Goal: Subscribe to service/newsletter

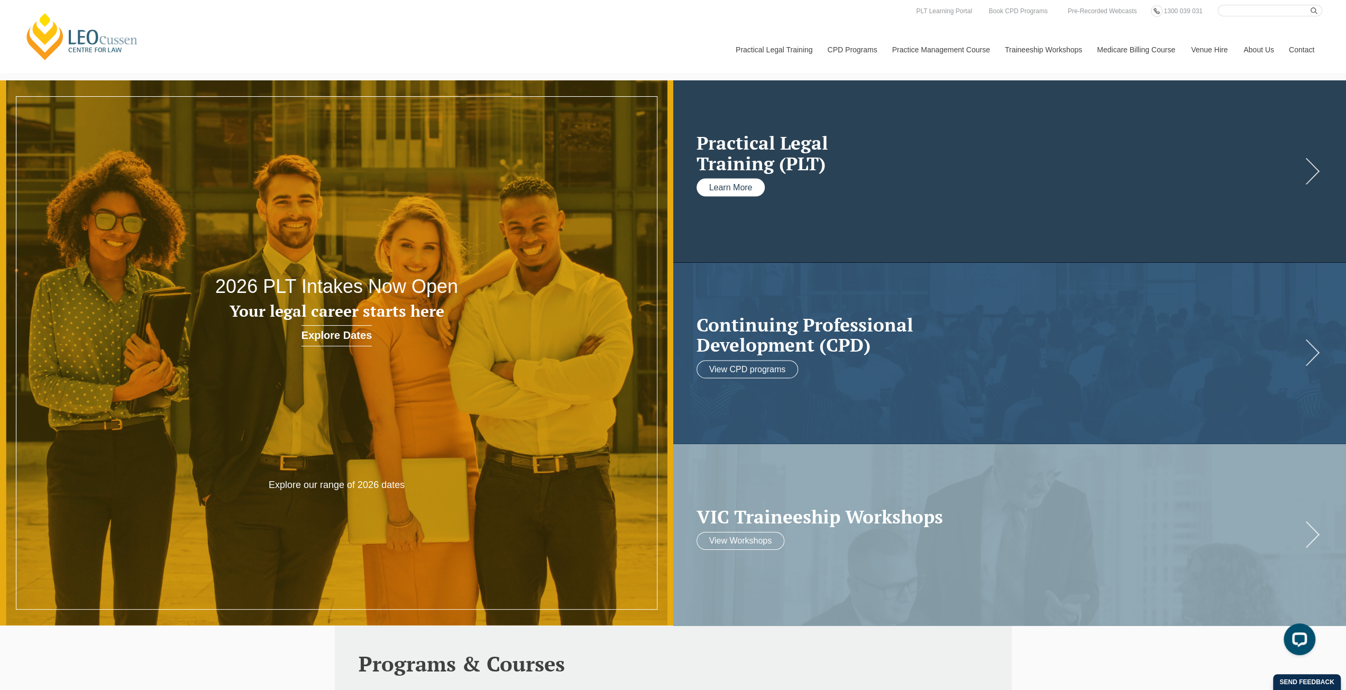
click at [748, 191] on link "Learn More" at bounding box center [730, 188] width 69 height 18
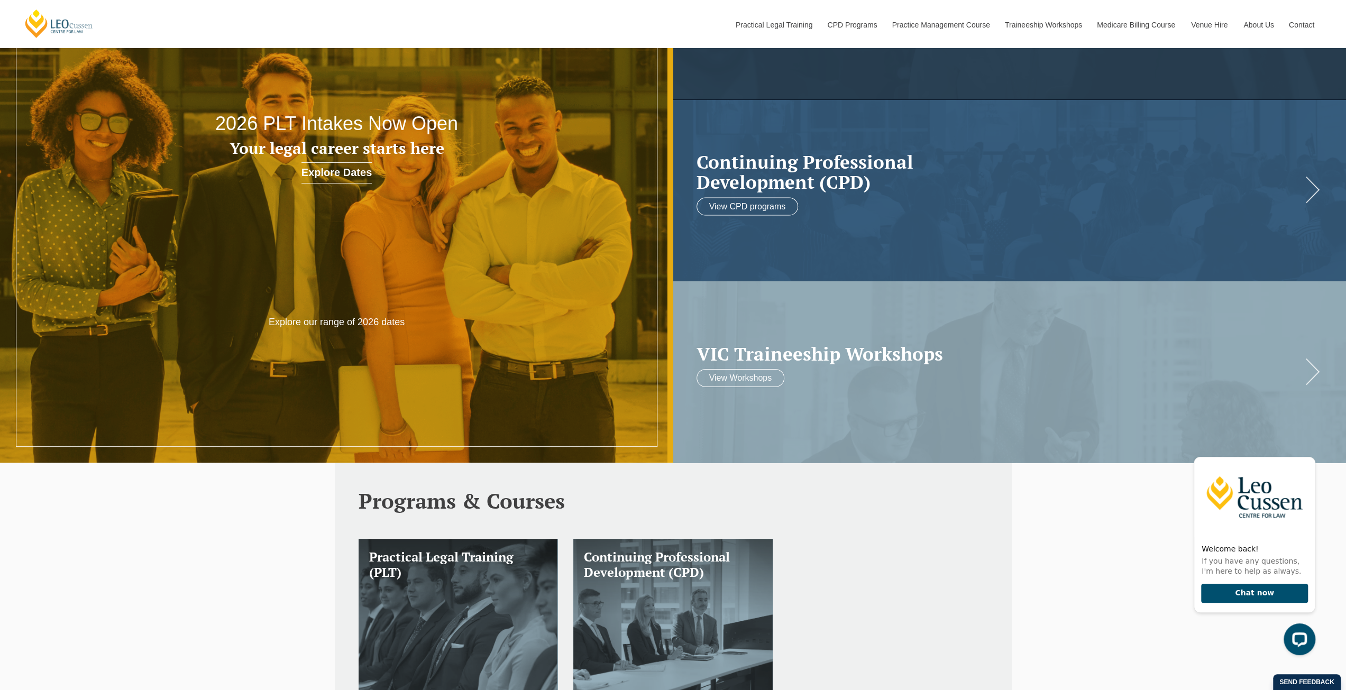
scroll to position [159, 0]
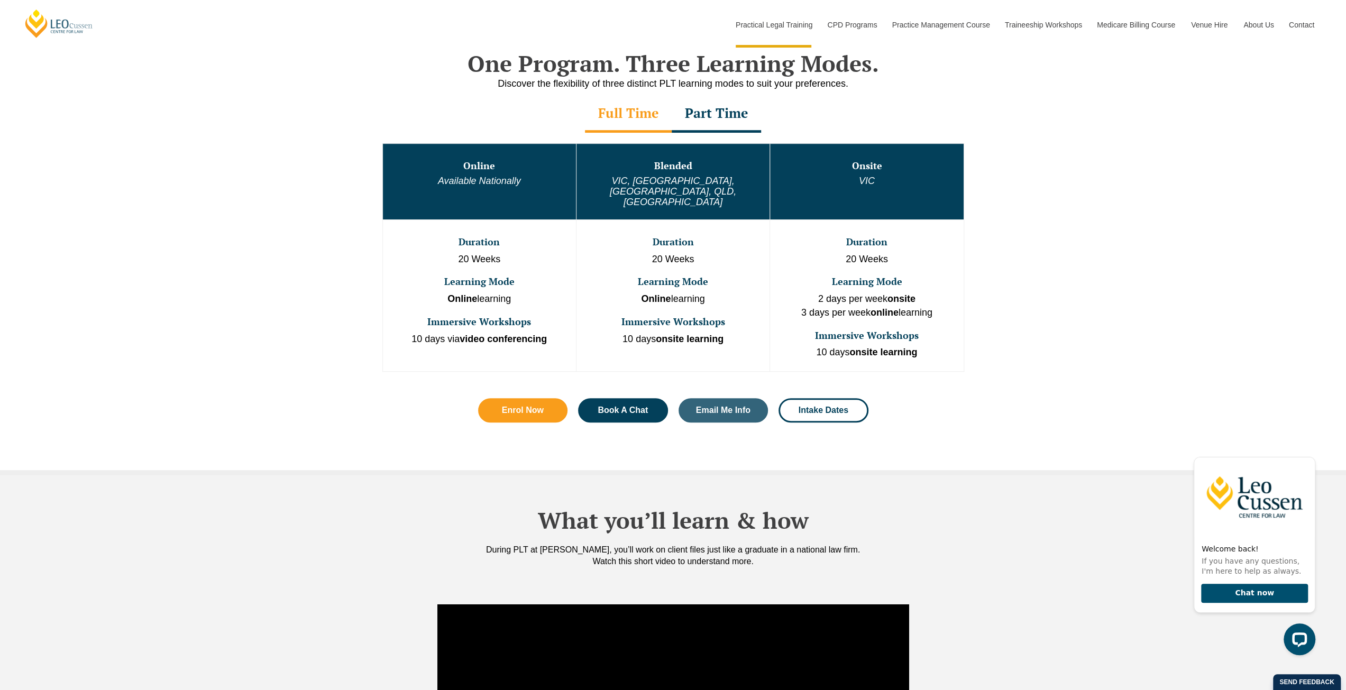
scroll to position [380, 0]
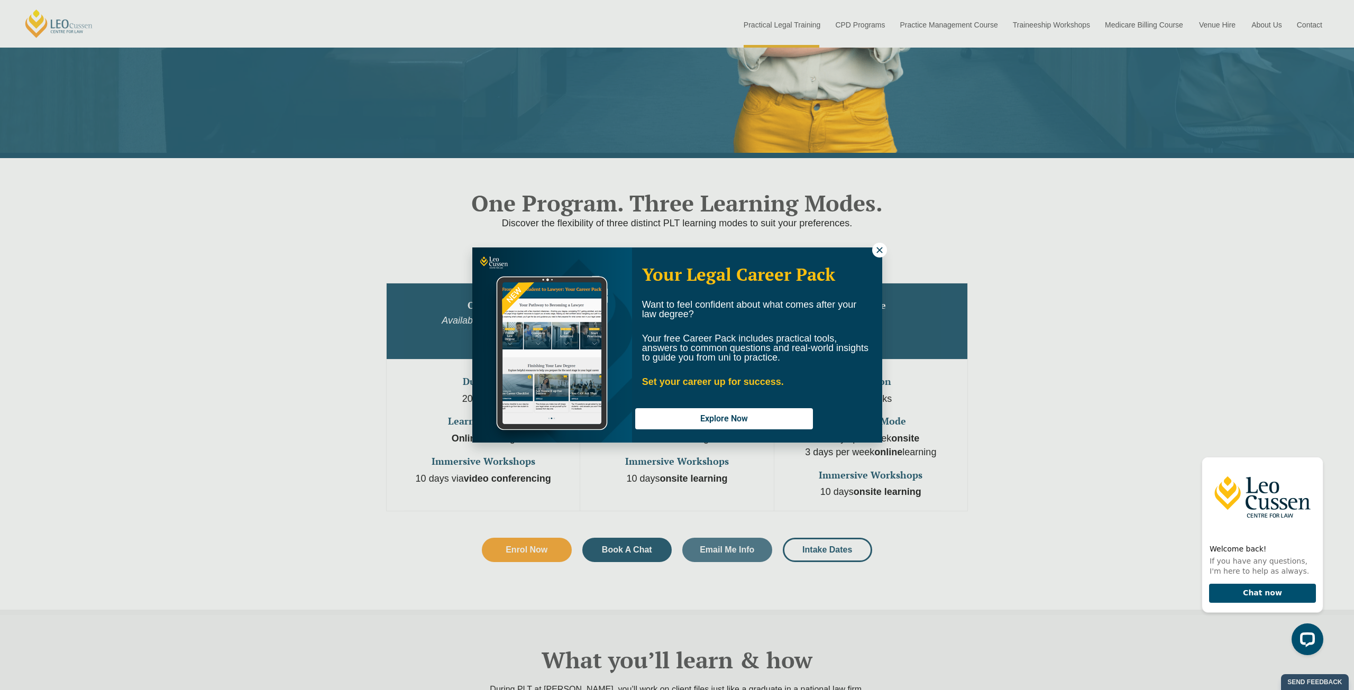
click at [878, 253] on icon at bounding box center [880, 250] width 10 height 10
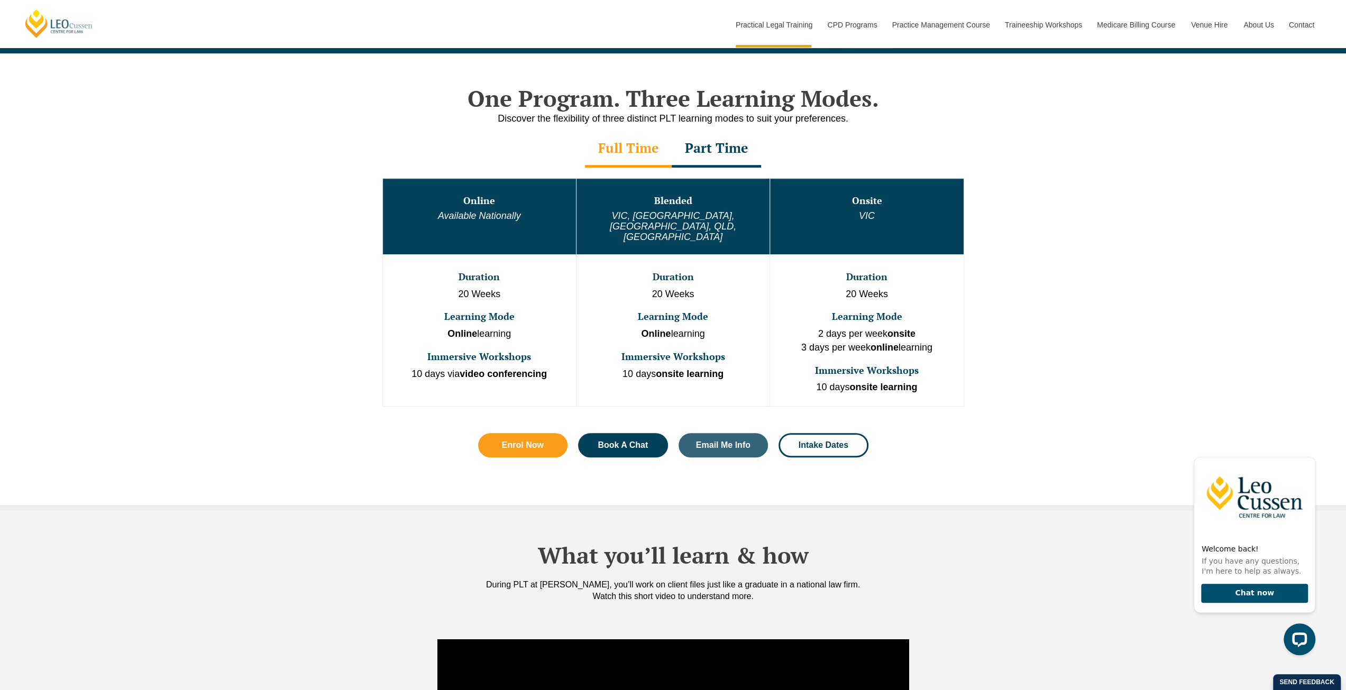
scroll to position [485, 0]
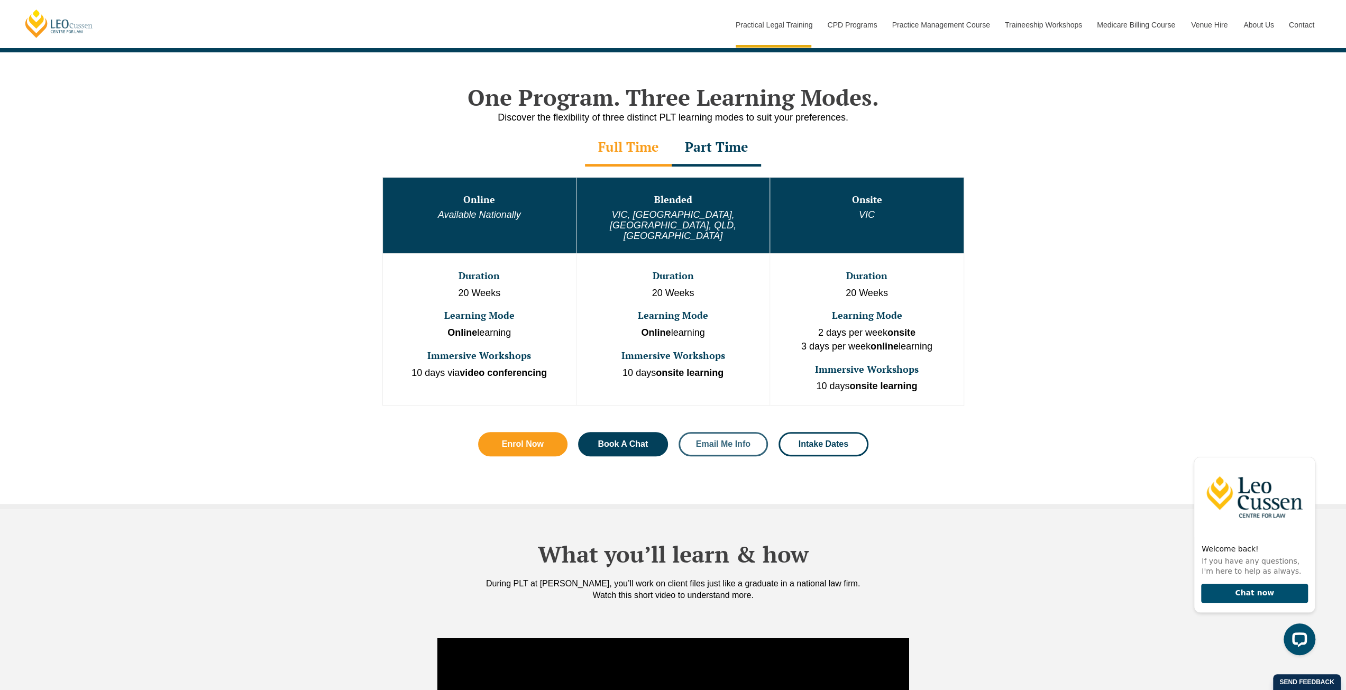
click at [722, 440] on span "Email Me Info" at bounding box center [723, 444] width 54 height 8
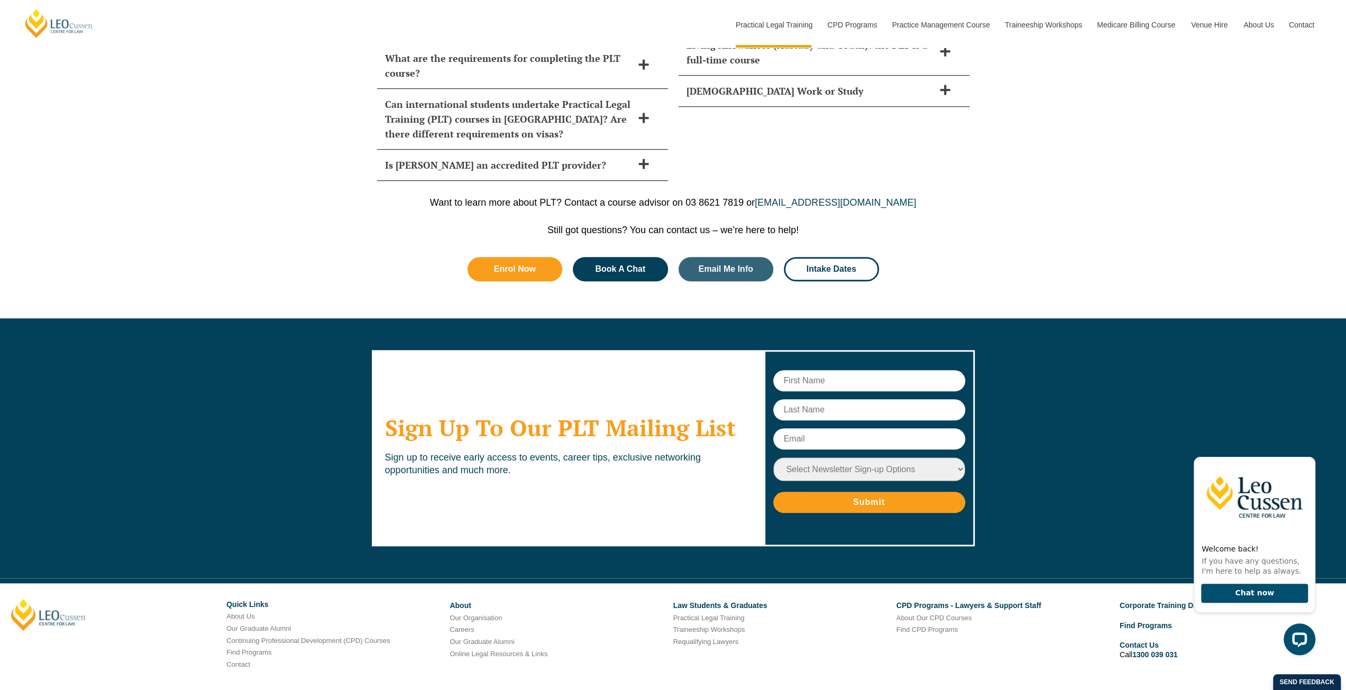
scroll to position [4827, 0]
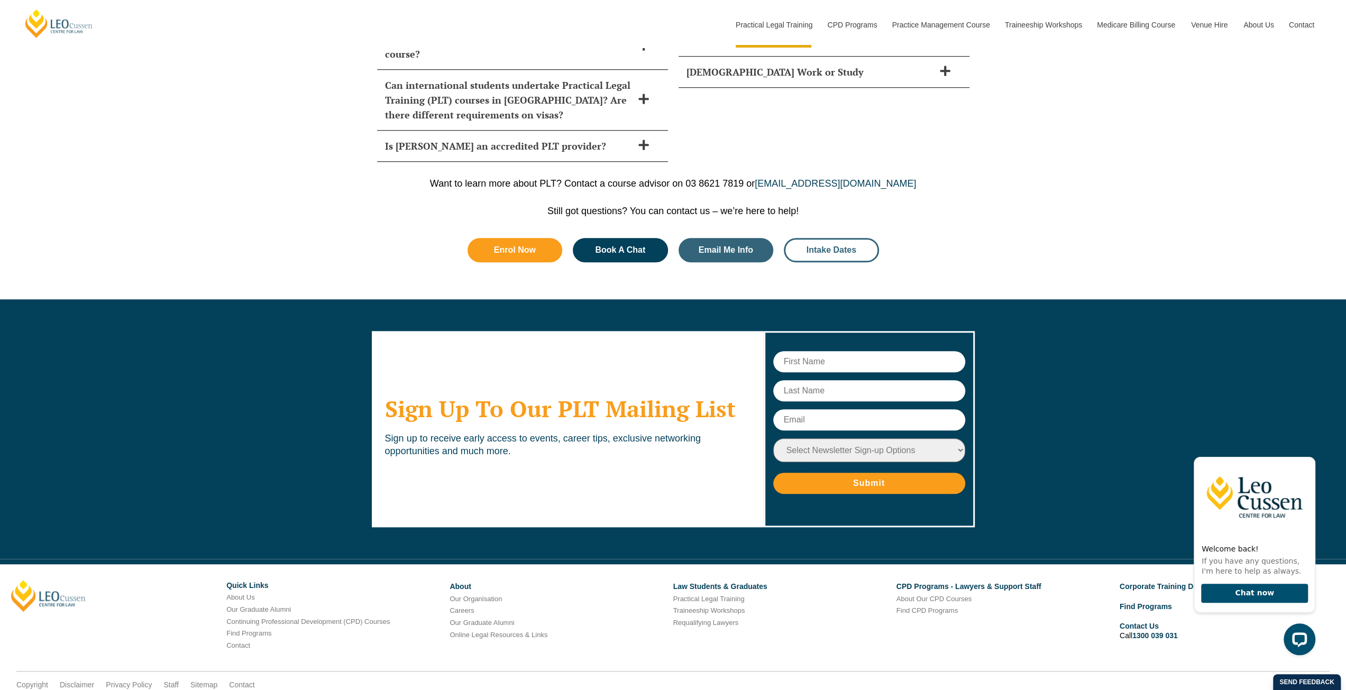
click at [830, 238] on link "Intake Dates" at bounding box center [831, 250] width 95 height 24
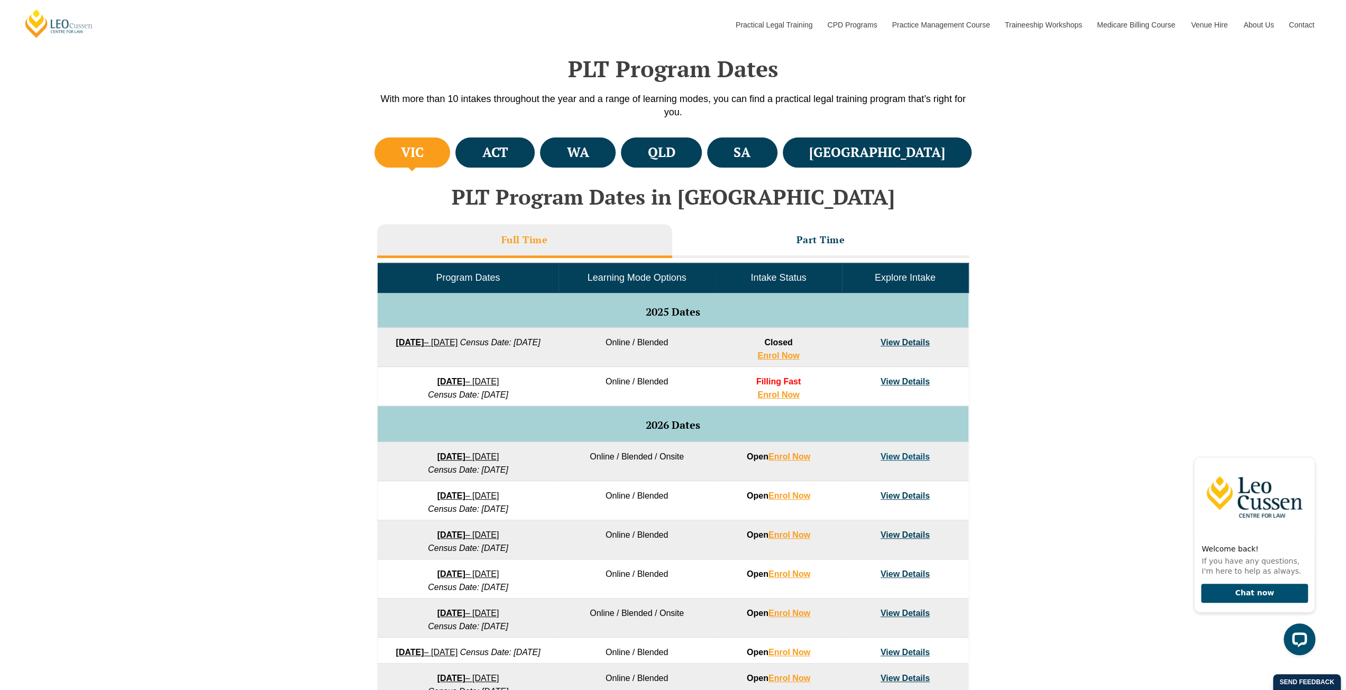
scroll to position [317, 0]
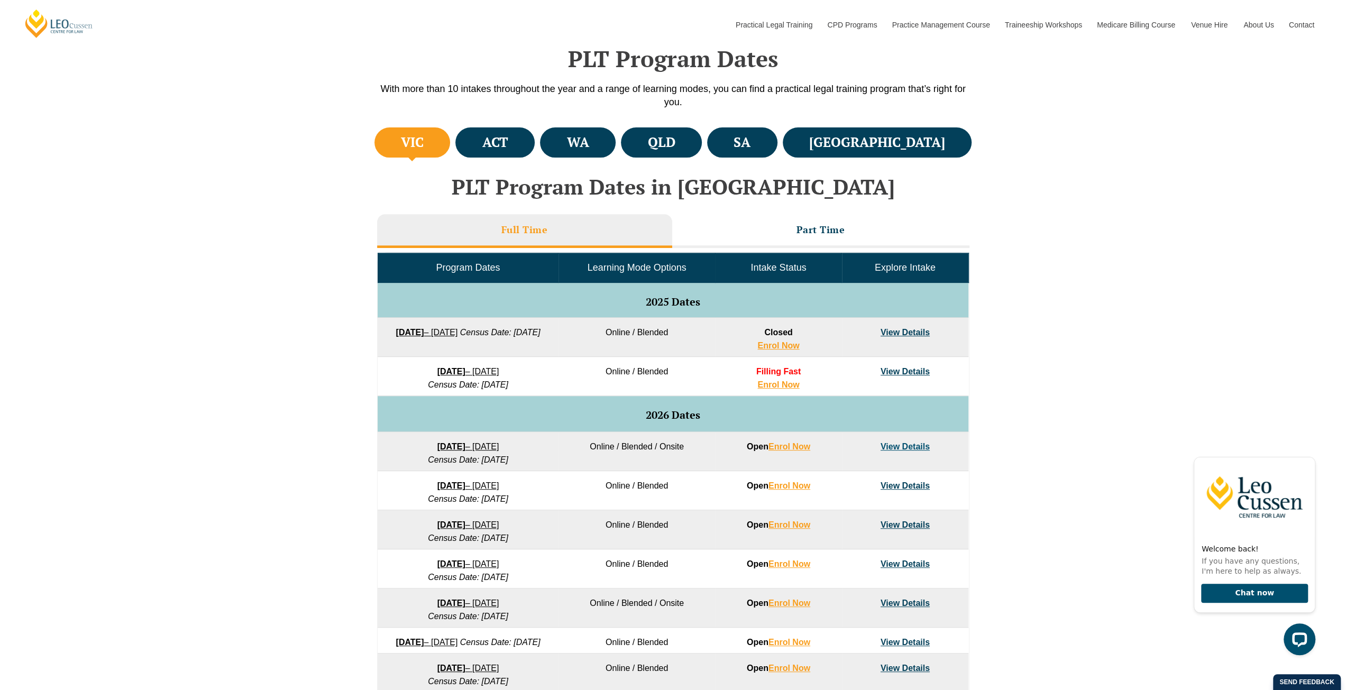
click at [892, 484] on link "View Details" at bounding box center [904, 485] width 49 height 9
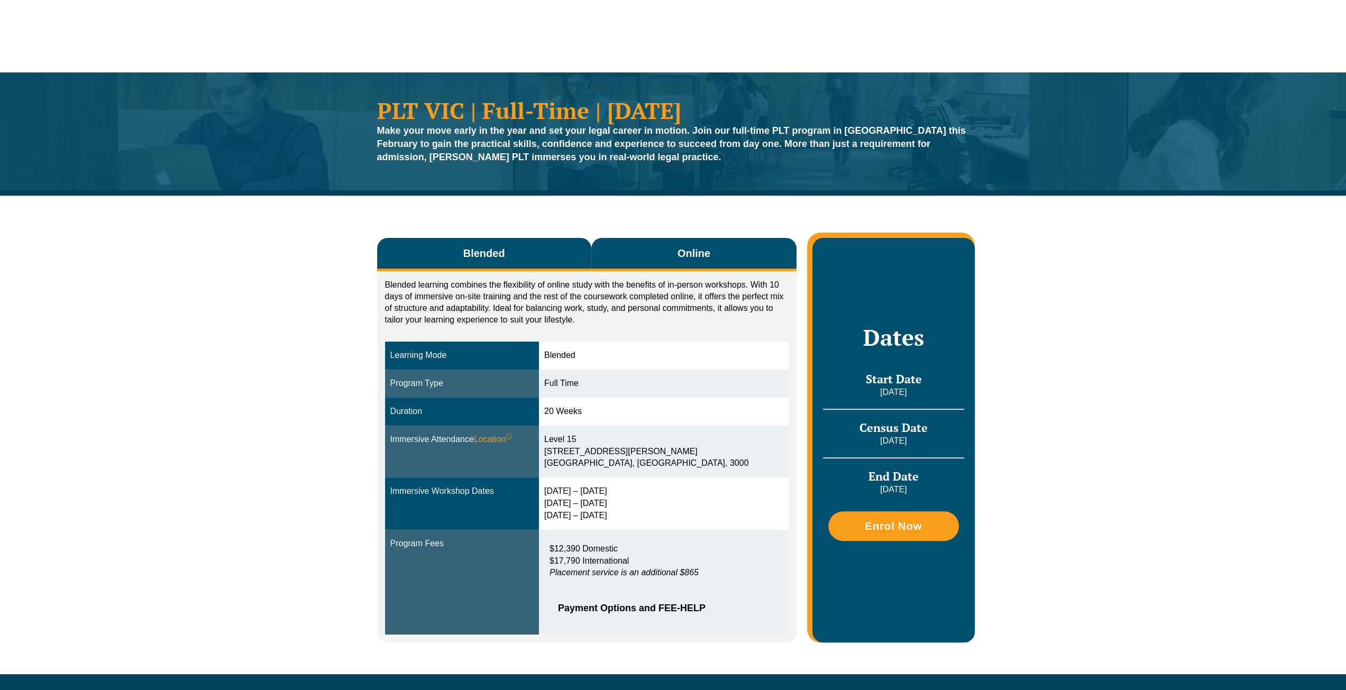
click at [667, 261] on button "Online" at bounding box center [694, 254] width 206 height 33
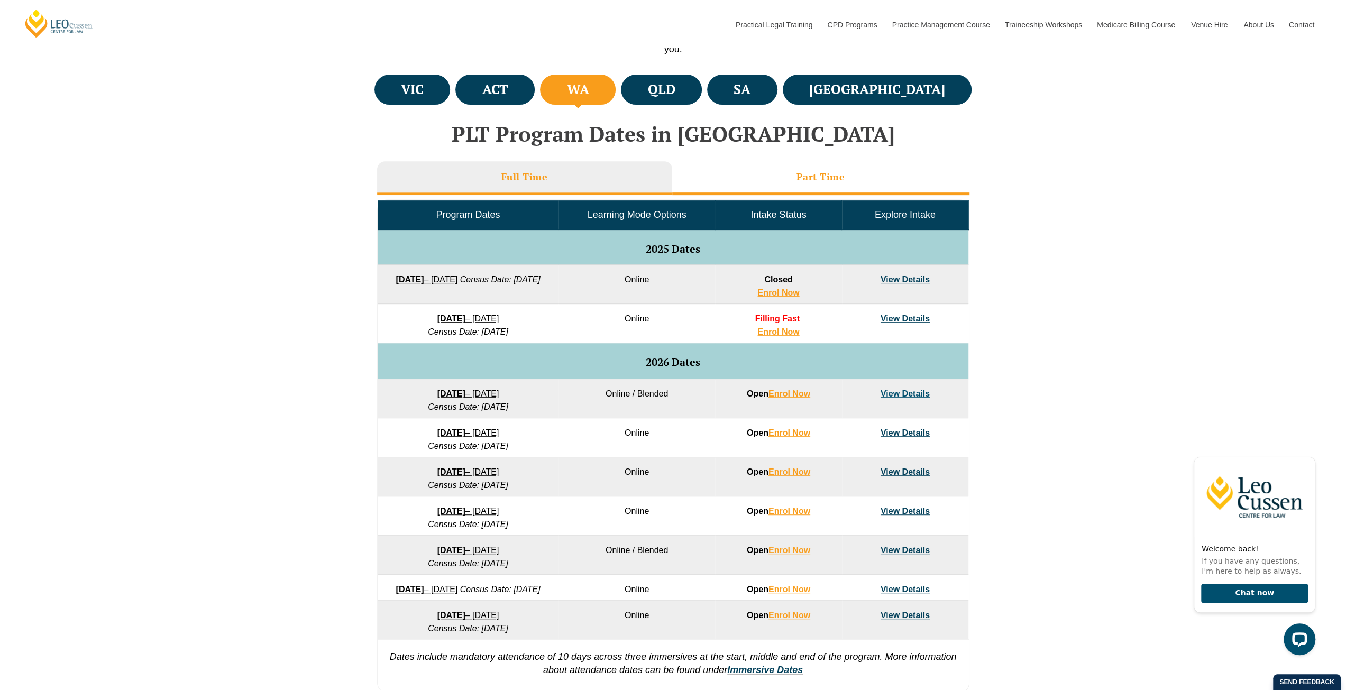
click at [811, 182] on h3 "Part Time" at bounding box center [820, 177] width 49 height 12
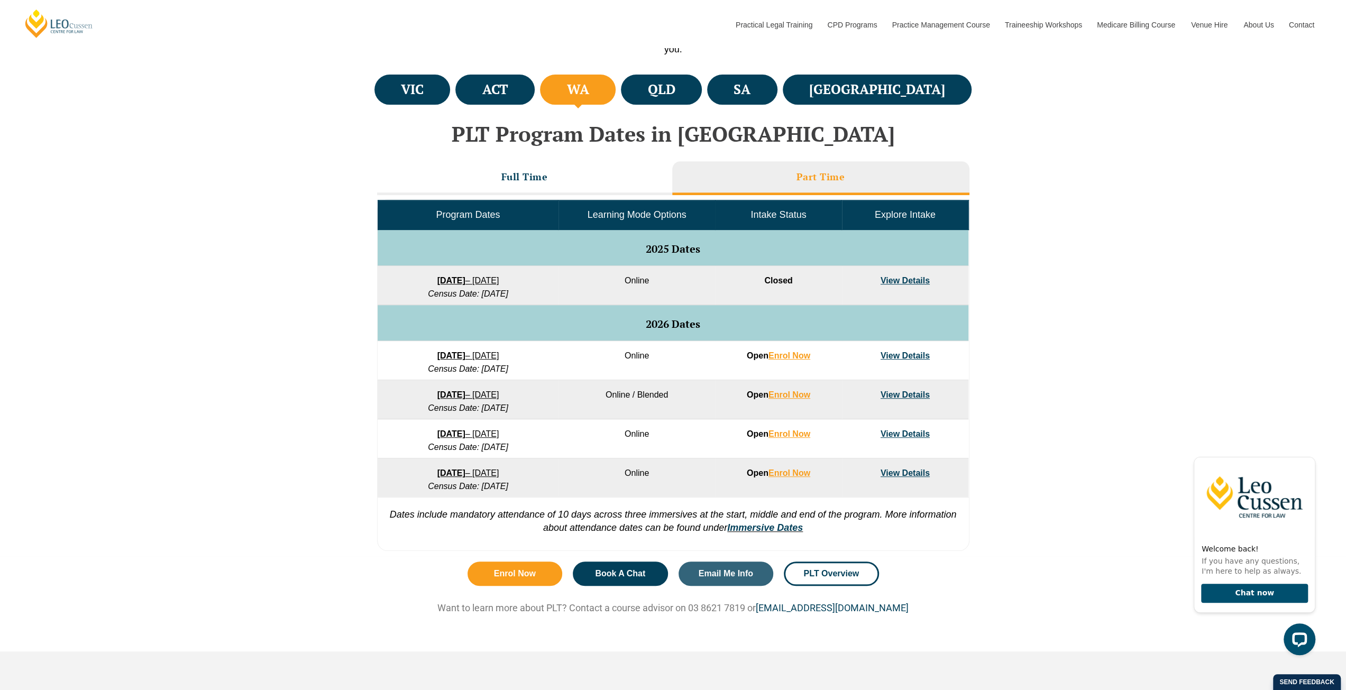
click at [896, 357] on link "View Details" at bounding box center [904, 355] width 49 height 9
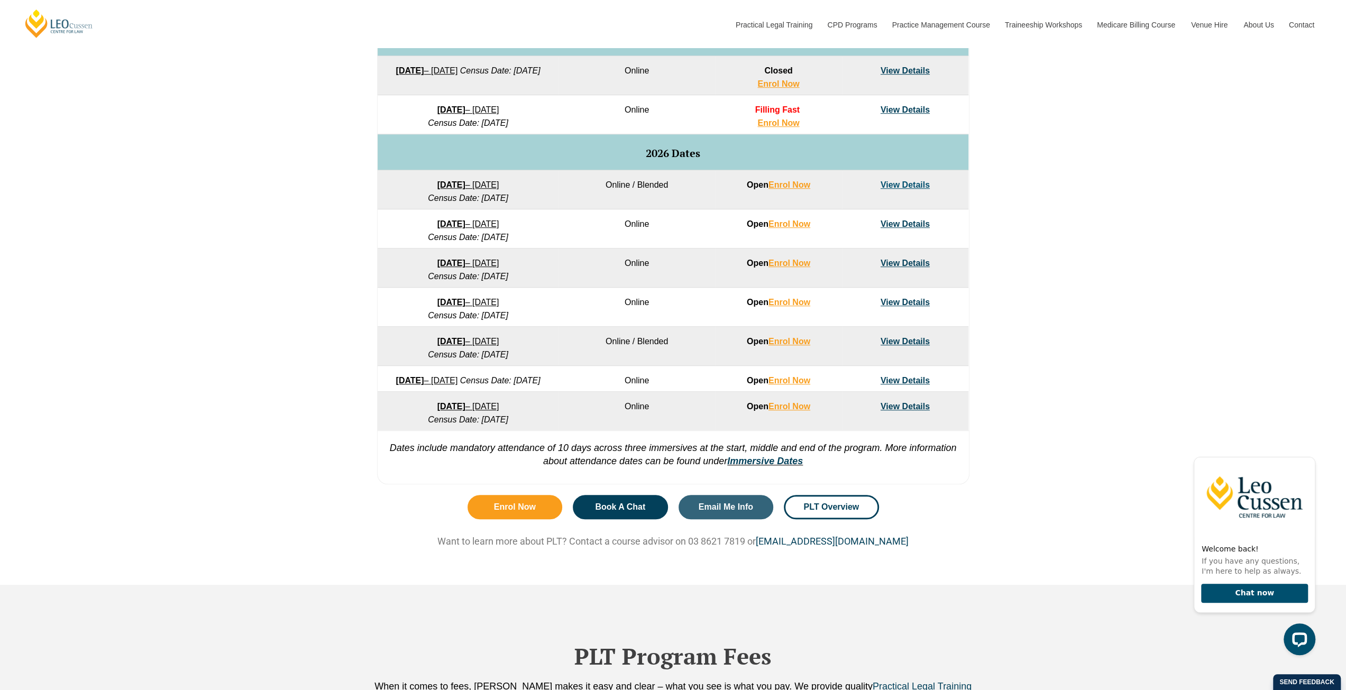
scroll to position [582, 0]
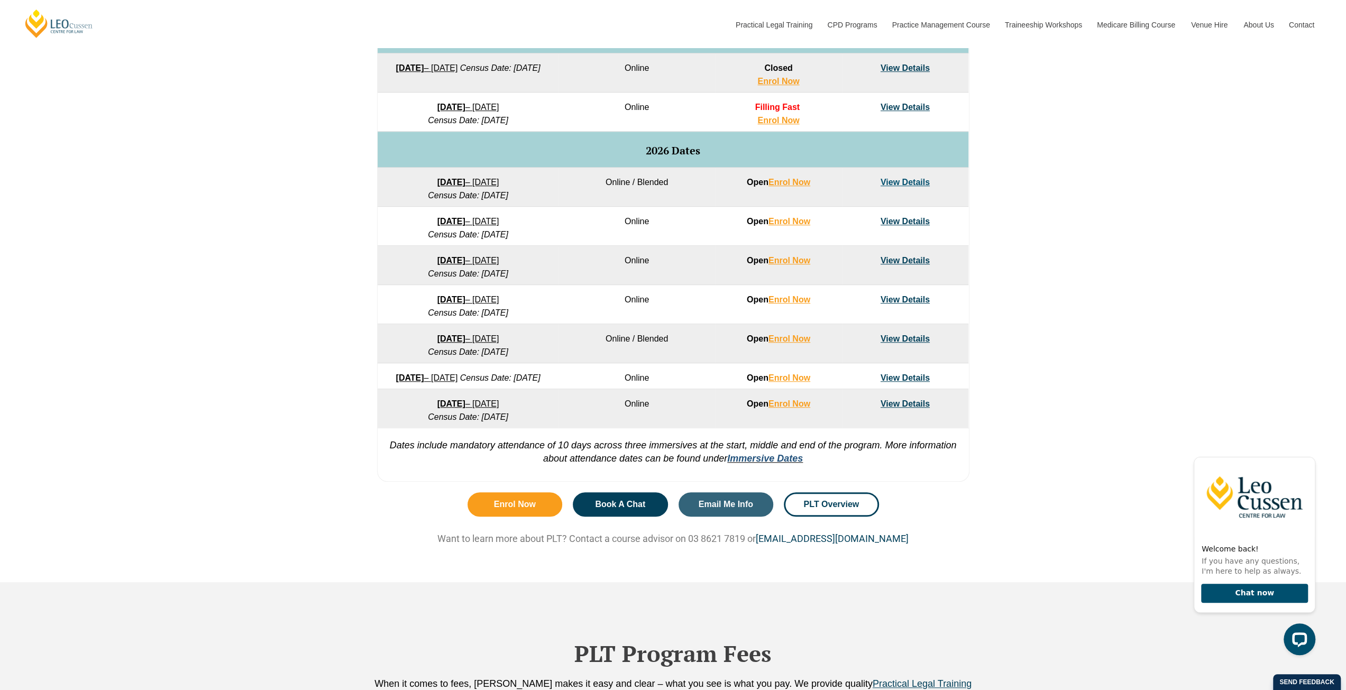
click at [753, 464] on link "Immersive Dates" at bounding box center [765, 458] width 76 height 11
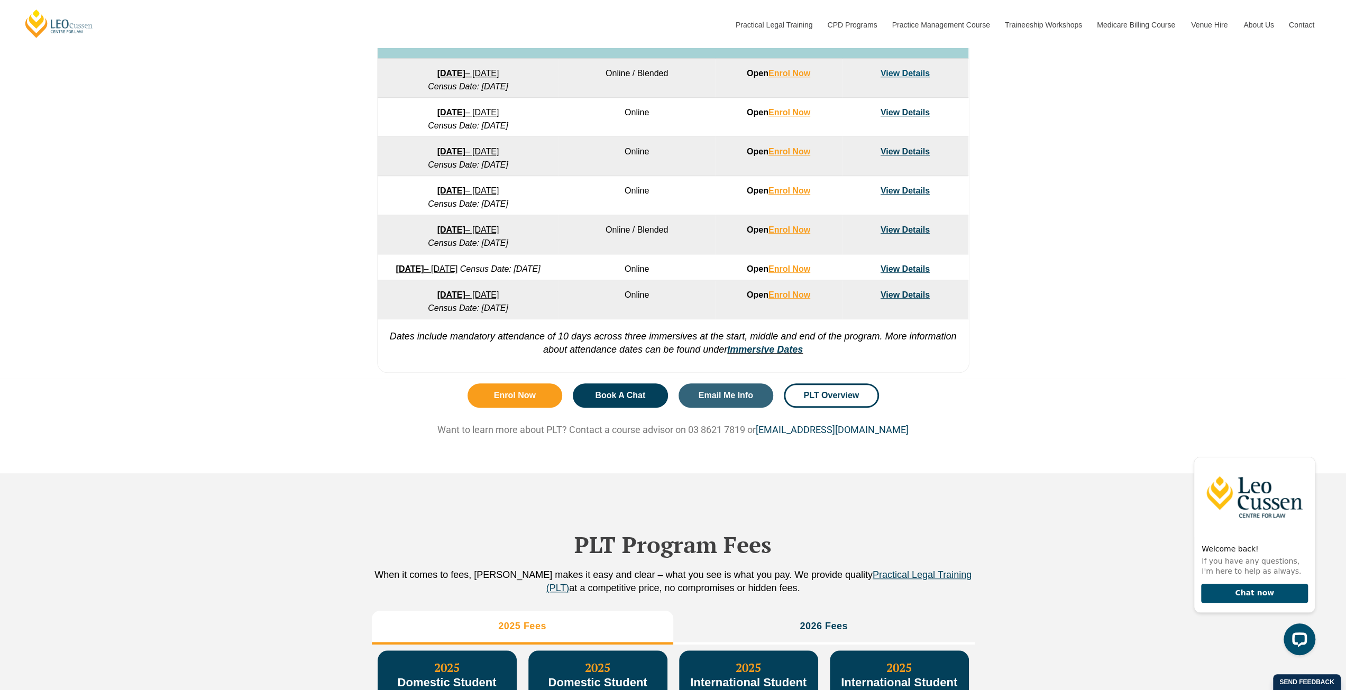
scroll to position [846, 0]
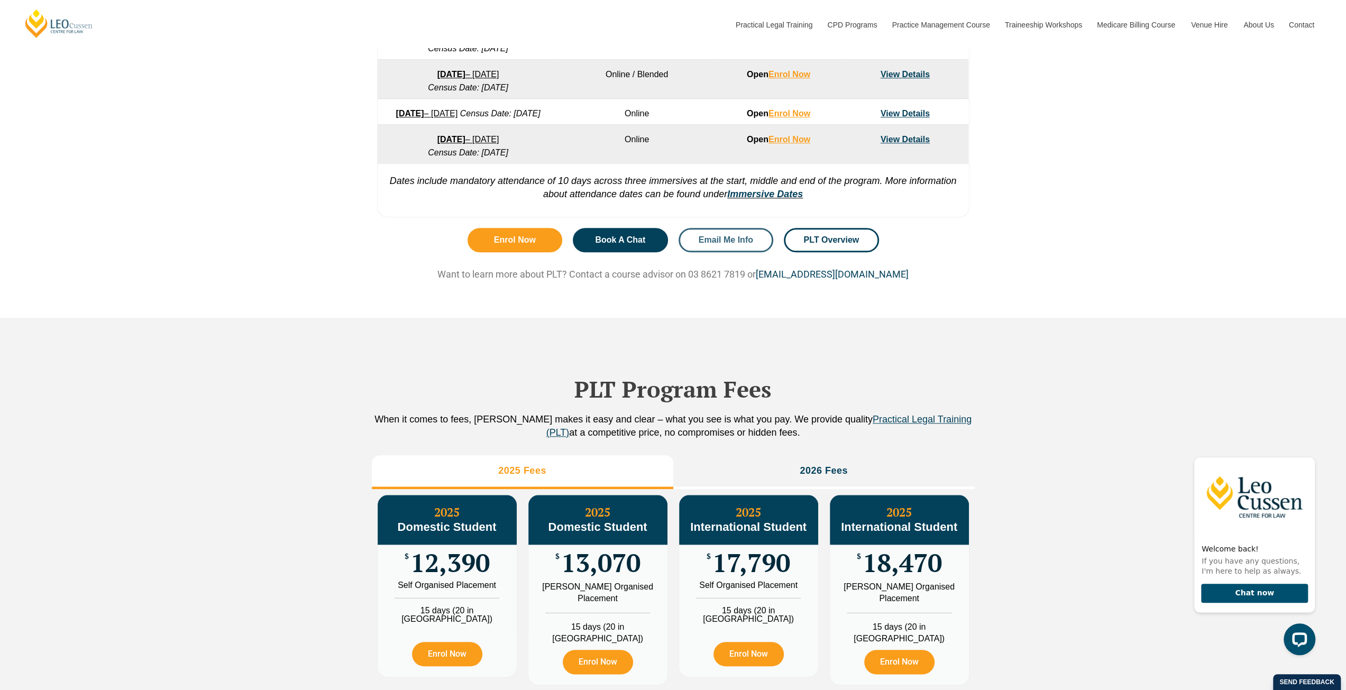
click at [732, 244] on span "Email Me Info" at bounding box center [726, 240] width 54 height 8
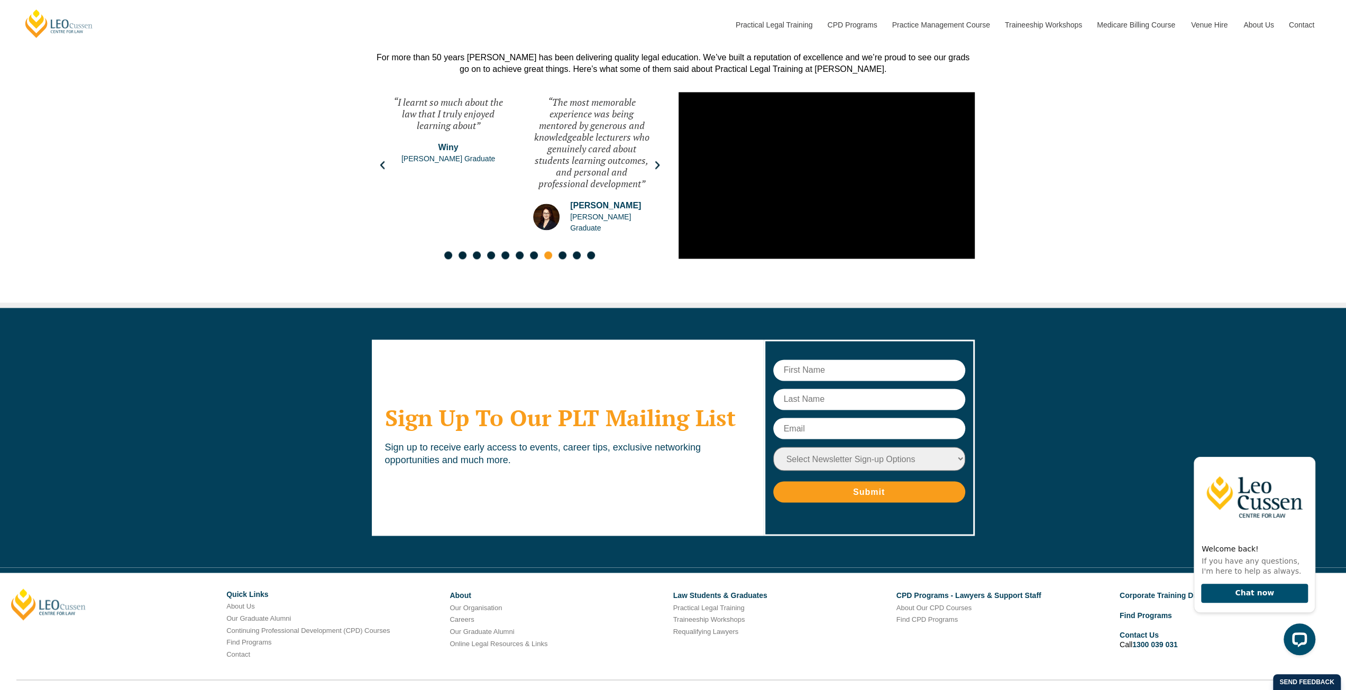
scroll to position [5659, 0]
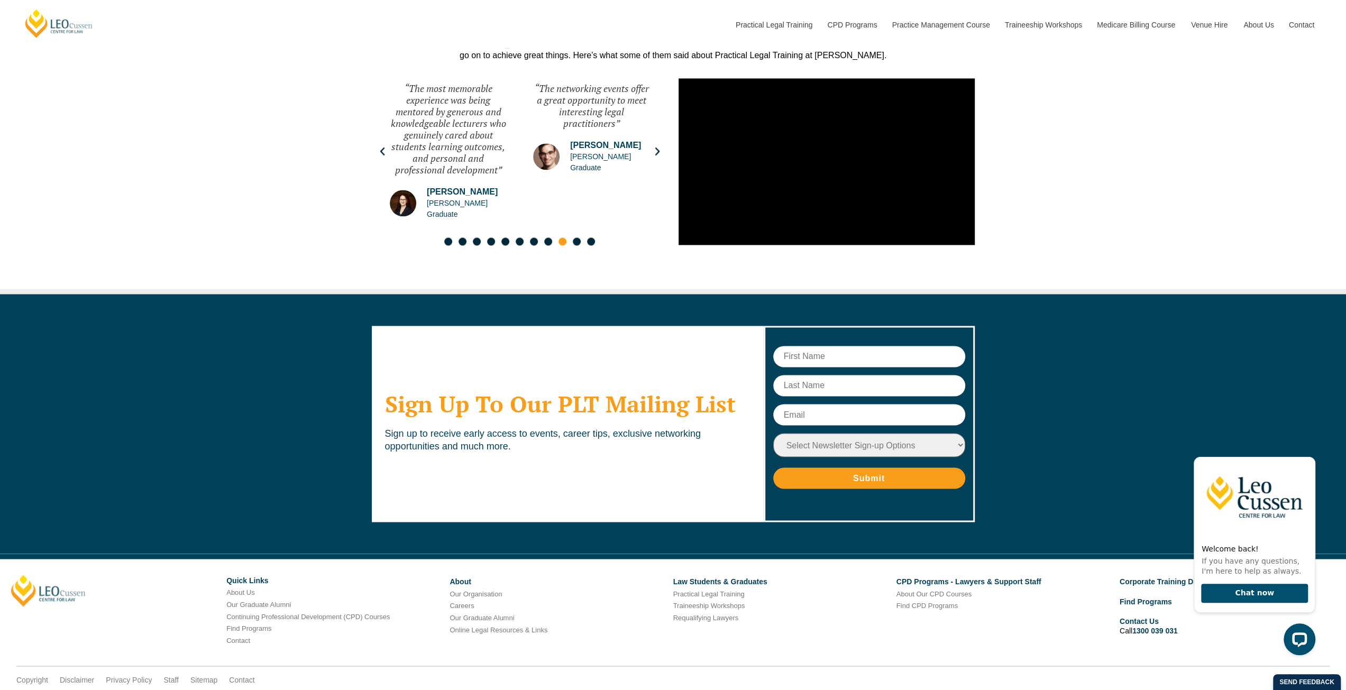
click at [815, 346] on input "text" at bounding box center [869, 356] width 192 height 21
click at [908, 433] on select "Select Newsletter Sign-up Options Practical Legal Training - VIC Practical Lega…" at bounding box center [869, 445] width 192 height 24
select select "tfa_10"
click at [773, 433] on select "Select Newsletter Sign-up Options Practical Legal Training - VIC Practical Lega…" at bounding box center [869, 445] width 192 height 24
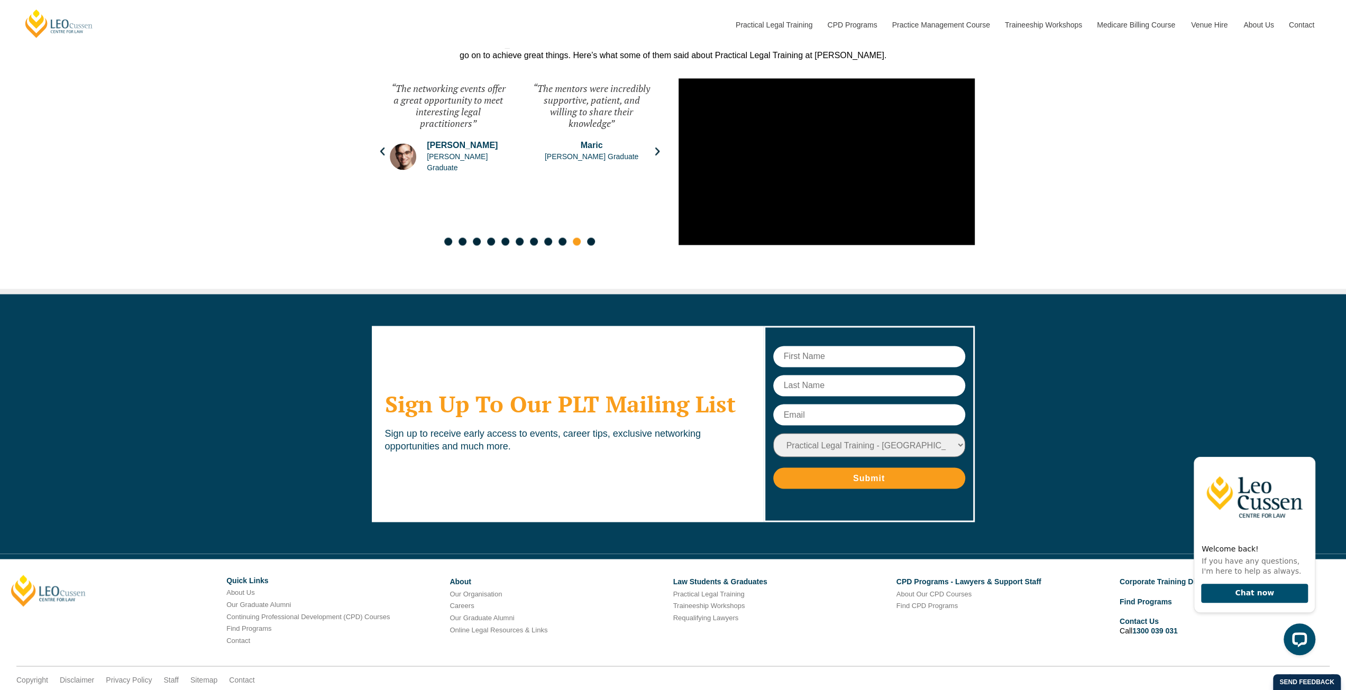
click at [811, 346] on input "text" at bounding box center [869, 356] width 192 height 21
type input "Caleb"
type input "Maher"
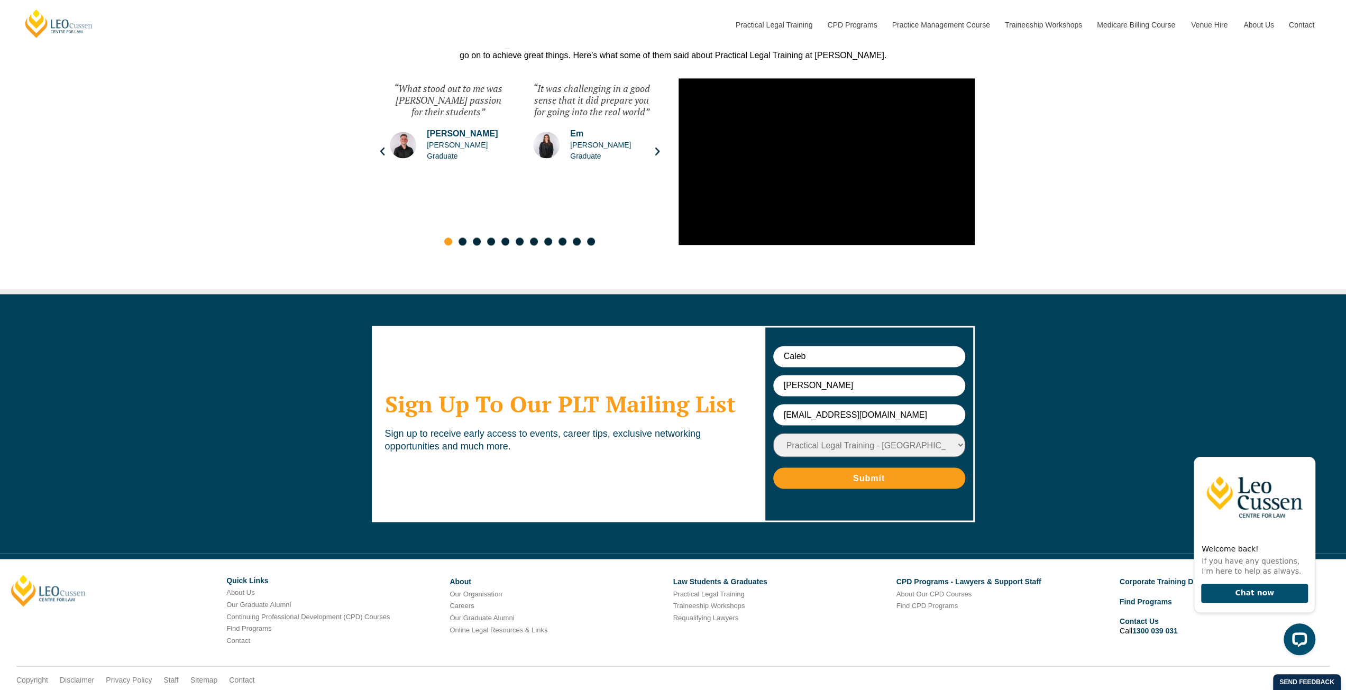
type input "calebwmaher@gmail.com"
click at [888, 467] on input "Submit" at bounding box center [869, 477] width 192 height 21
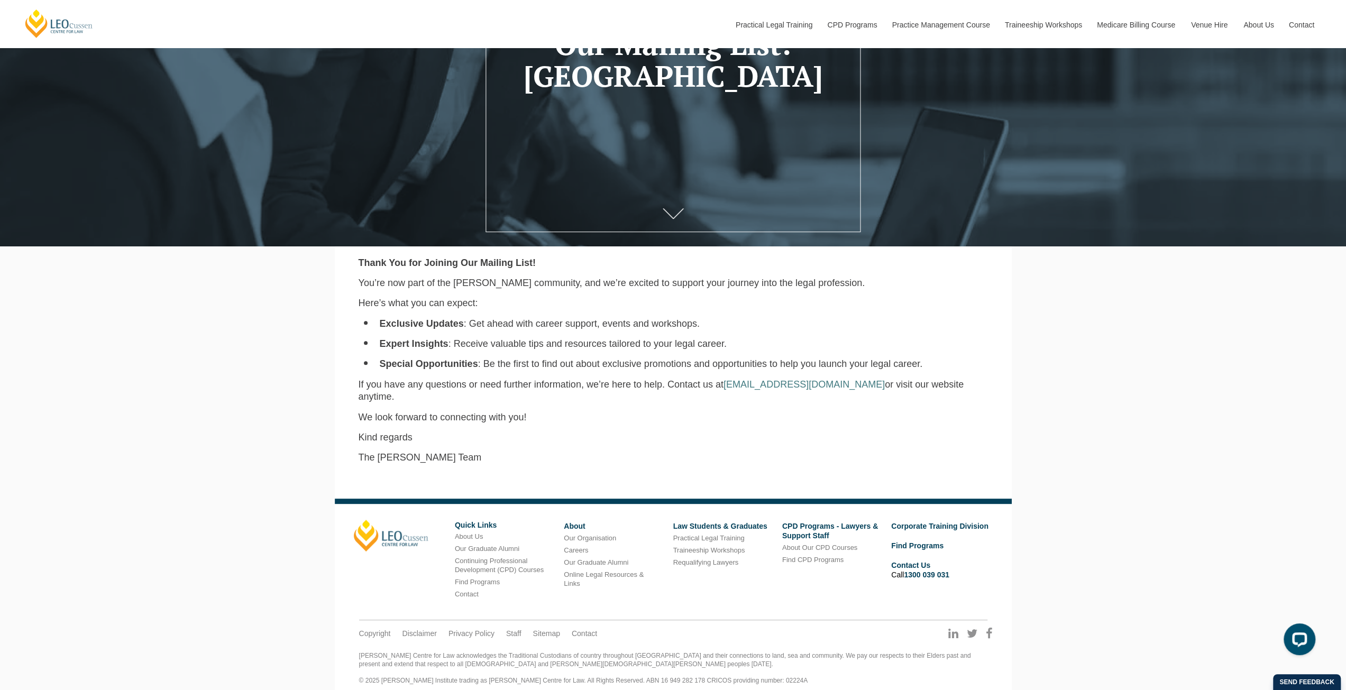
scroll to position [238, 0]
